Goal: Navigation & Orientation: Find specific page/section

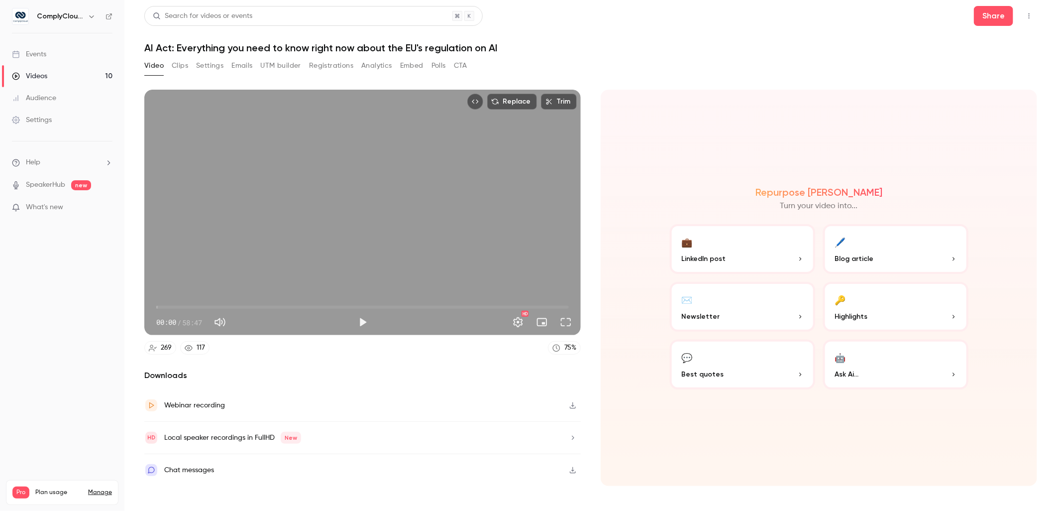
click at [43, 10] on div "ComplyCloud ENG" at bounding box center [67, 16] width 61 height 12
click at [71, 15] on h6 "ComplyCloud ENG" at bounding box center [60, 16] width 47 height 10
click at [90, 12] on icon "button" at bounding box center [92, 16] width 8 height 8
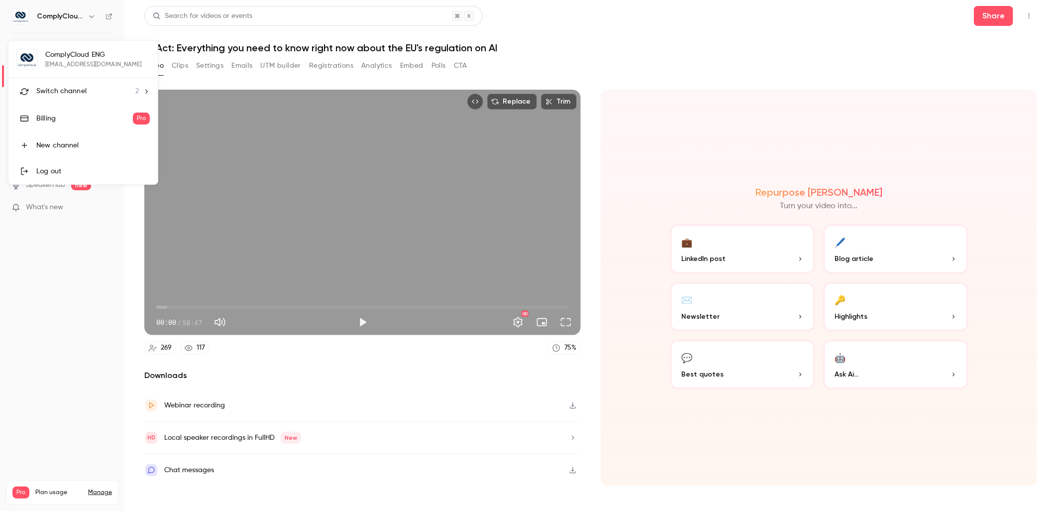
click at [68, 96] on span "Switch channel" at bounding box center [61, 91] width 50 height 10
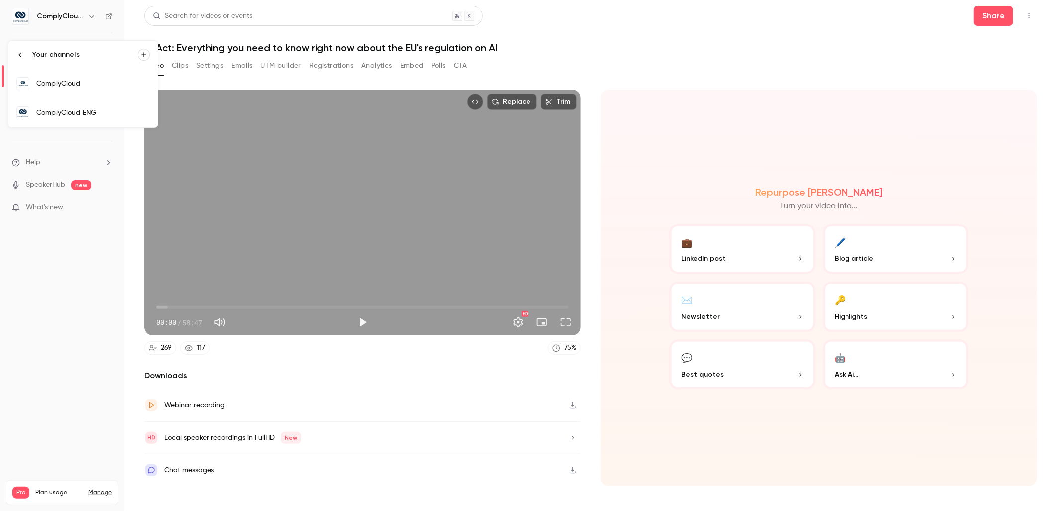
click at [107, 87] on div "ComplyCloud" at bounding box center [92, 84] width 113 height 10
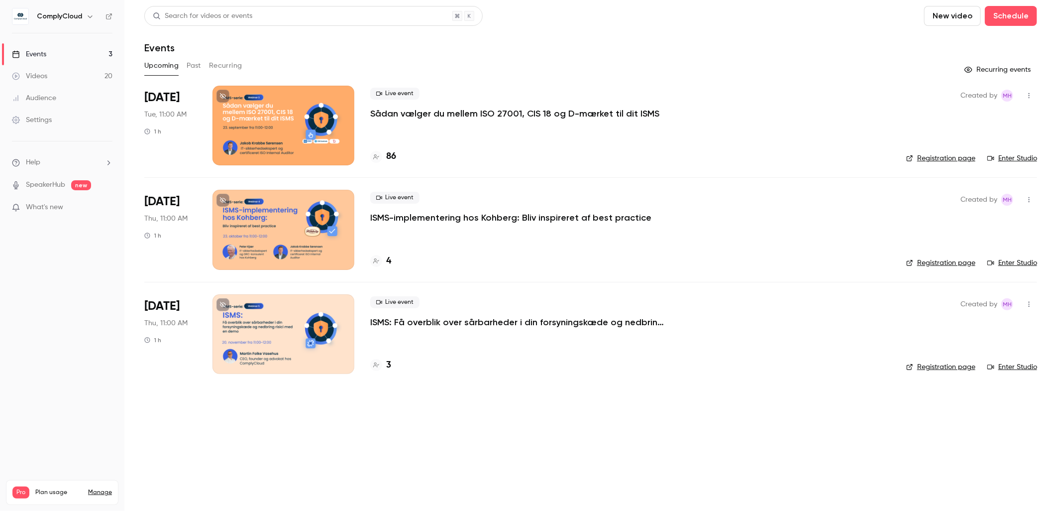
click at [768, 475] on main "Search for videos or events New video Schedule Events Upcoming Past Recurring R…" at bounding box center [590, 255] width 933 height 511
